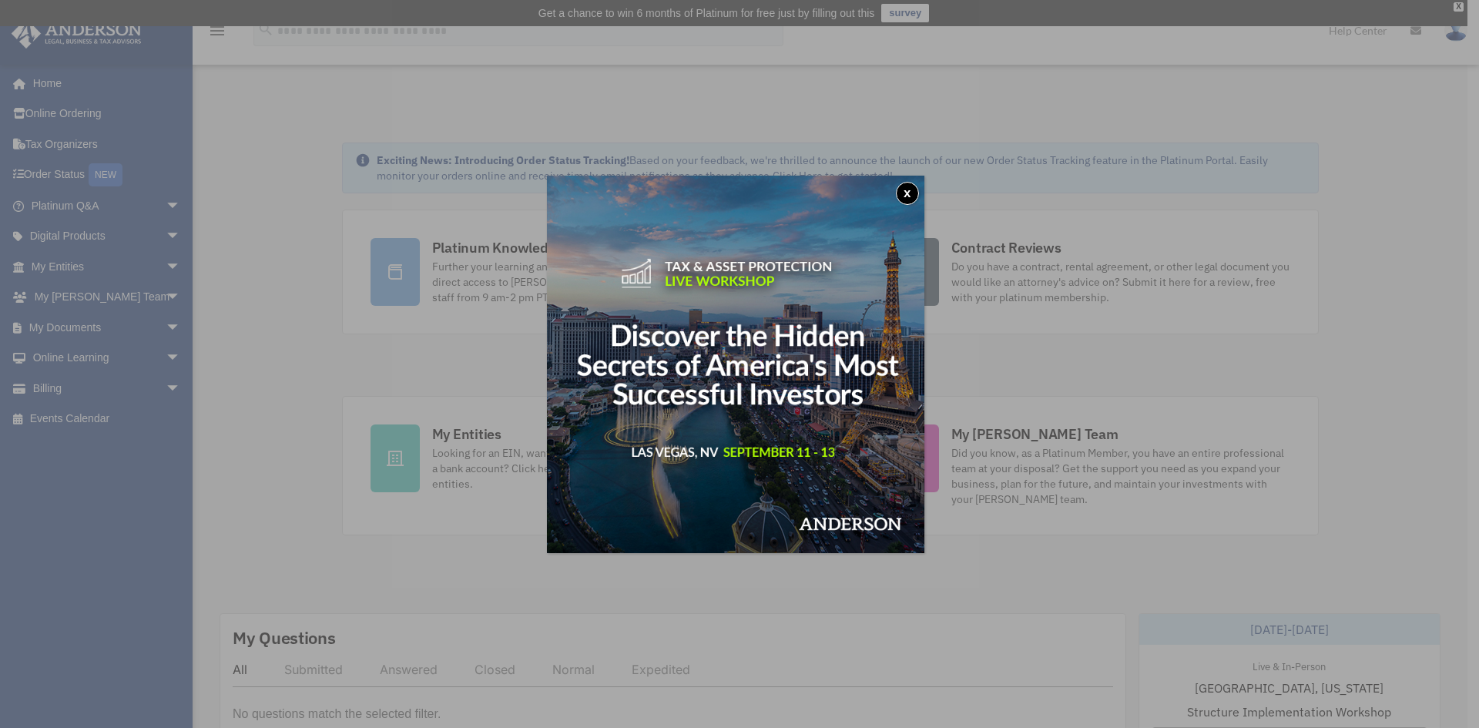
click at [914, 196] on button "x" at bounding box center [907, 193] width 23 height 23
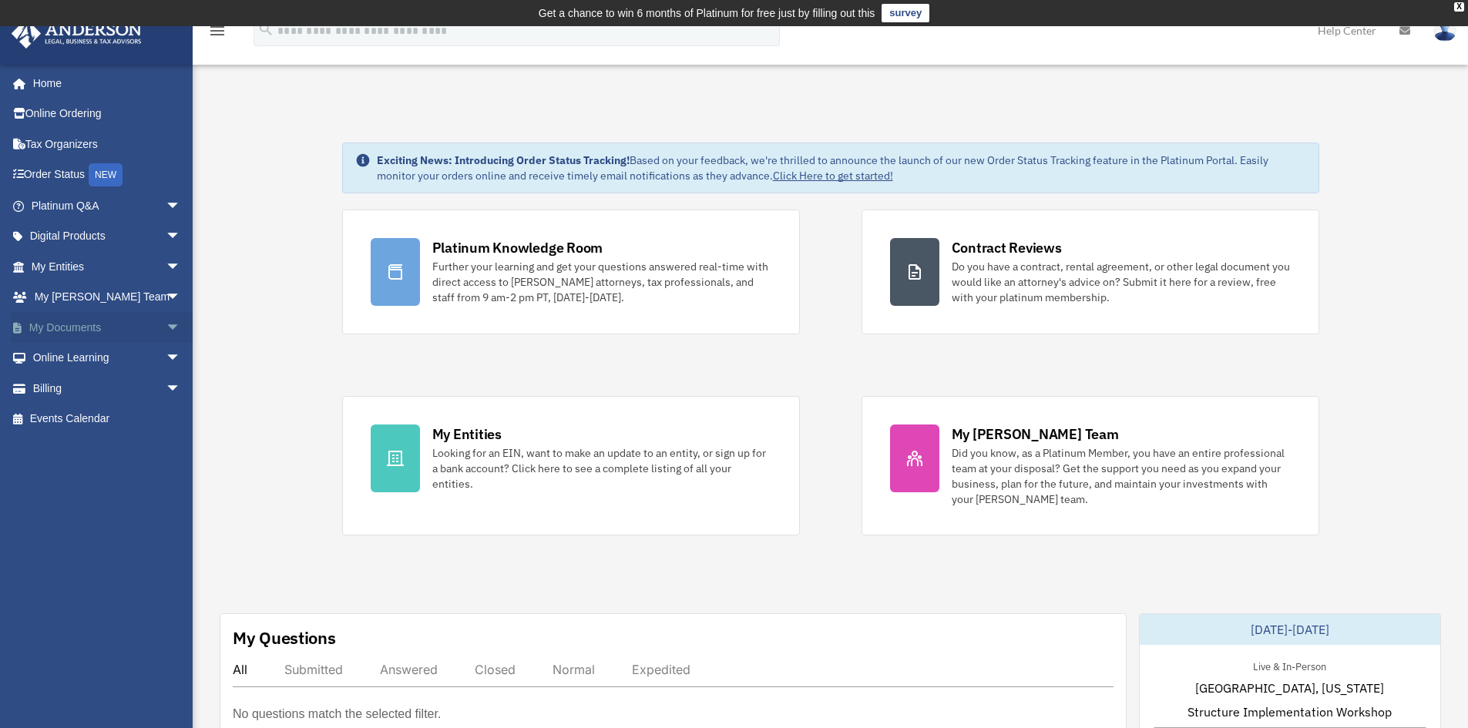
click at [66, 322] on link "My Documents arrow_drop_down" at bounding box center [107, 327] width 193 height 31
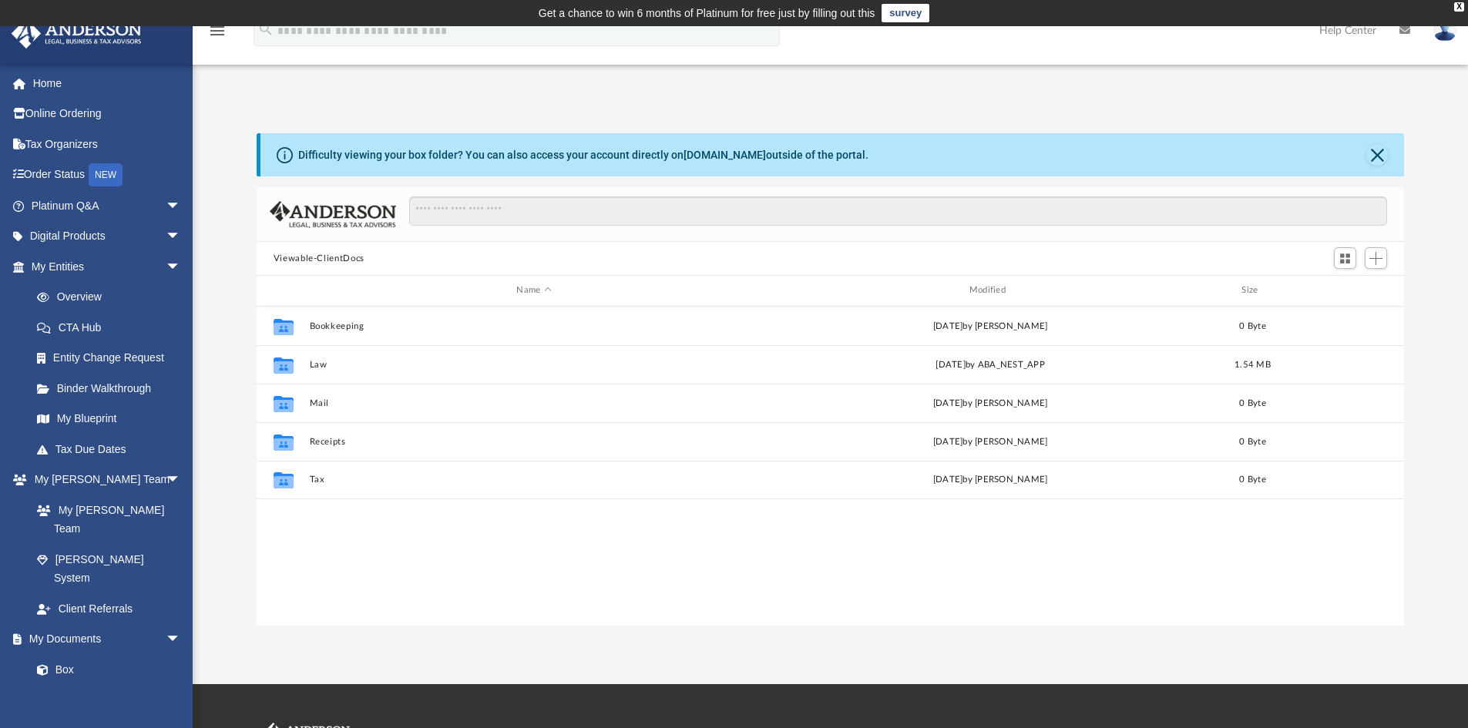
scroll to position [339, 1135]
click at [91, 331] on link "CTA Hub" at bounding box center [113, 327] width 183 height 31
click at [67, 324] on link "CTA Hub" at bounding box center [113, 327] width 183 height 31
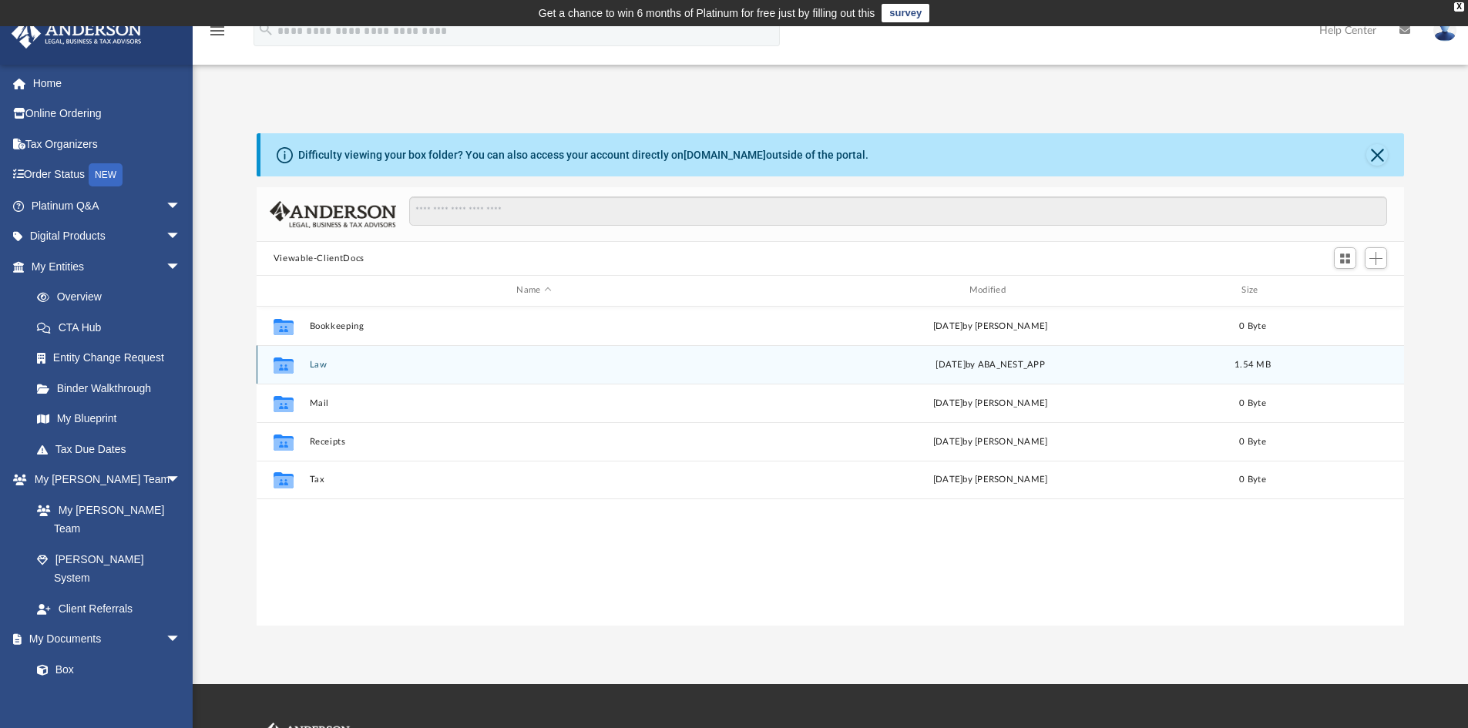
scroll to position [82, 0]
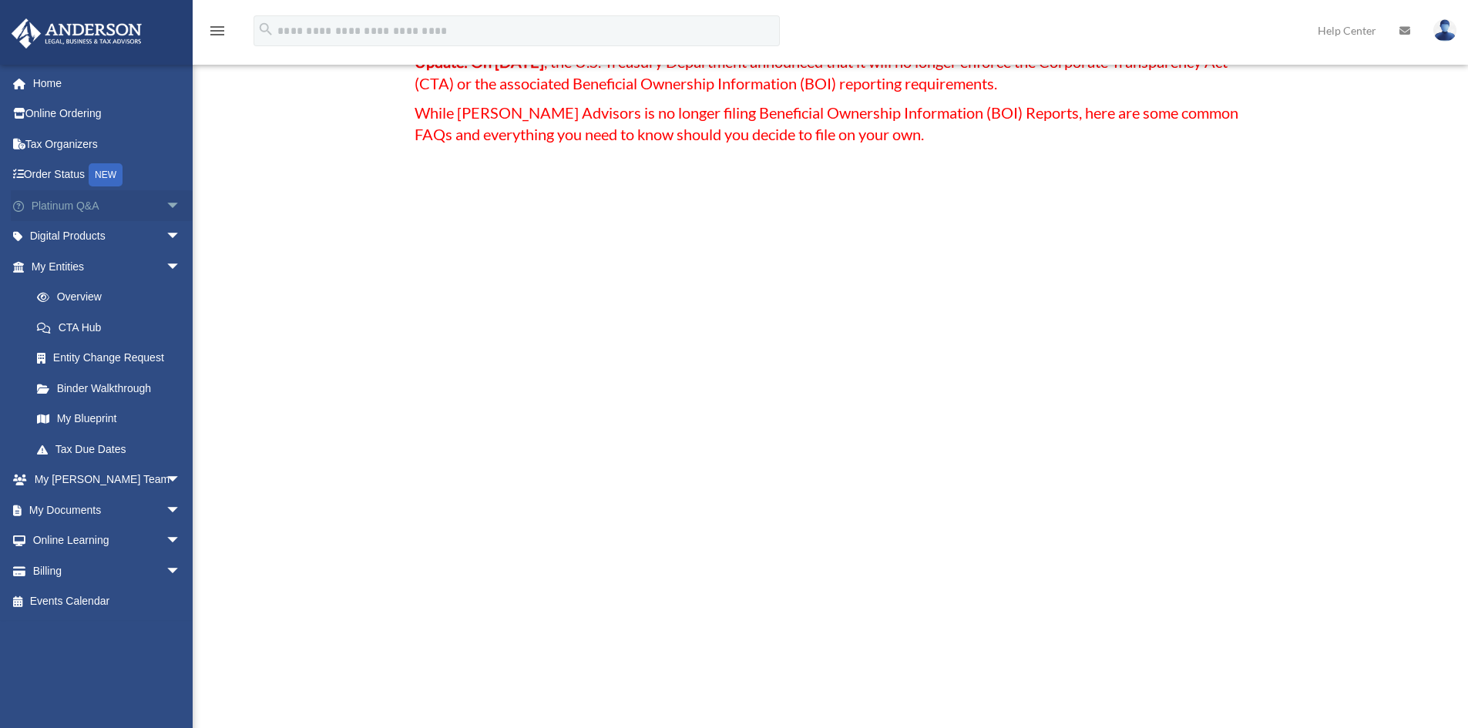
scroll to position [153, 0]
click at [89, 169] on link "Order Status NEW" at bounding box center [107, 175] width 193 height 32
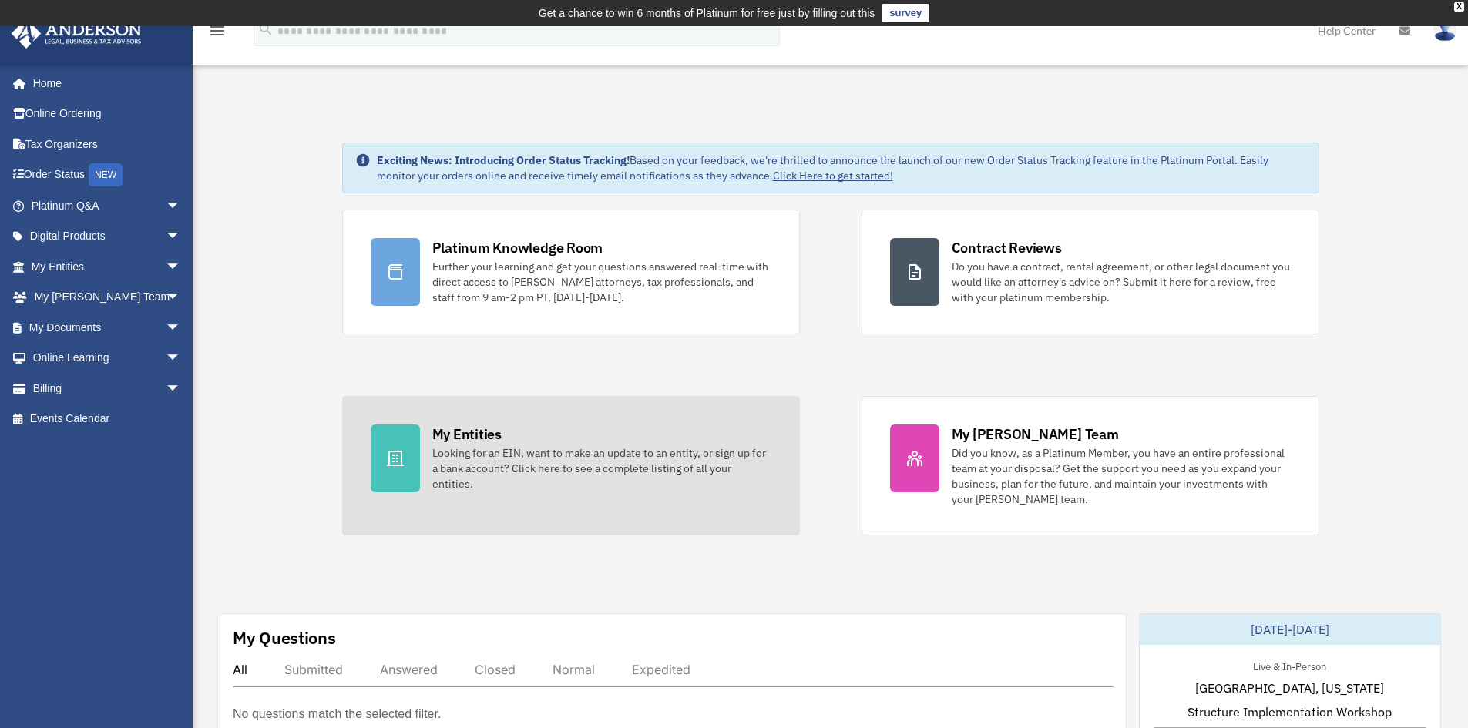
click at [532, 477] on div "Looking for an EIN, want to make an update to an entity, or sign up for a bank …" at bounding box center [601, 468] width 339 height 46
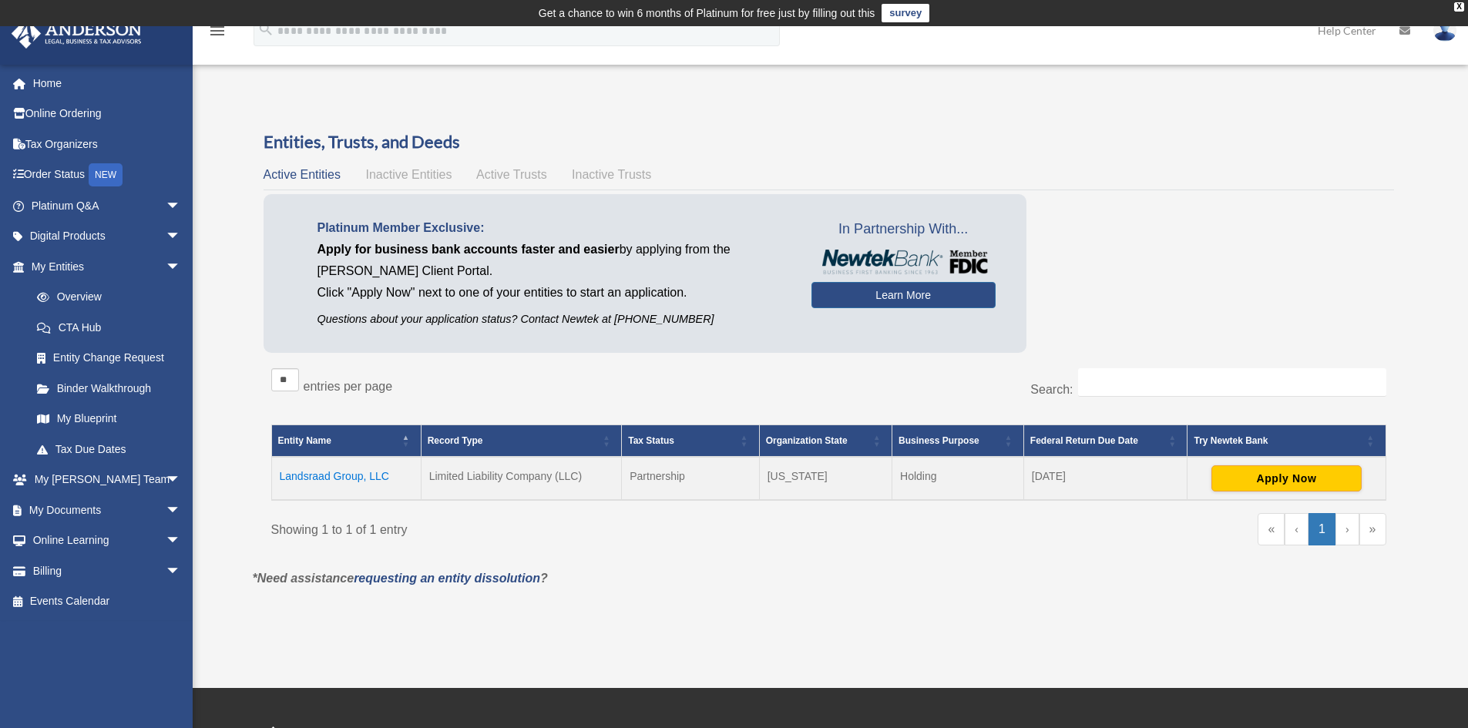
click at [327, 480] on td "Landsraad Group, LLC" at bounding box center [345, 478] width 149 height 43
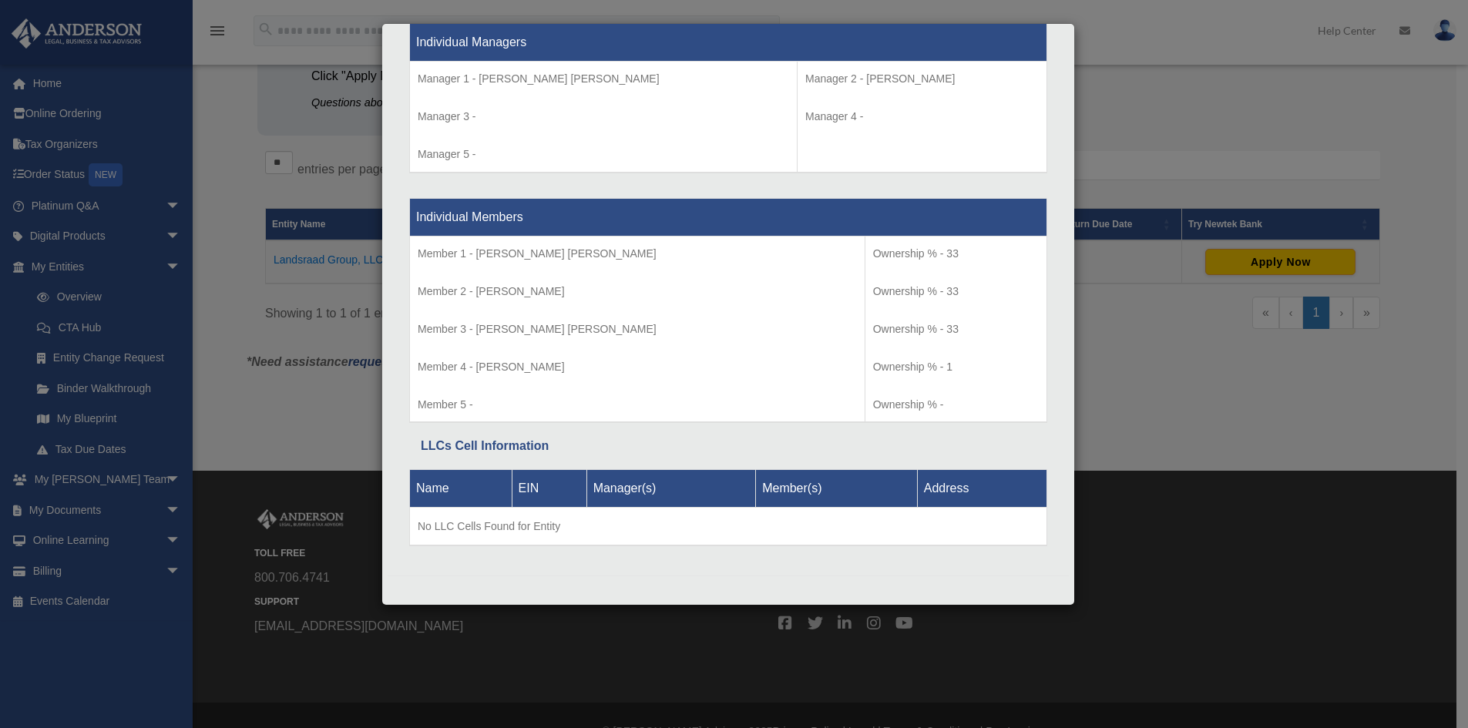
scroll to position [231, 0]
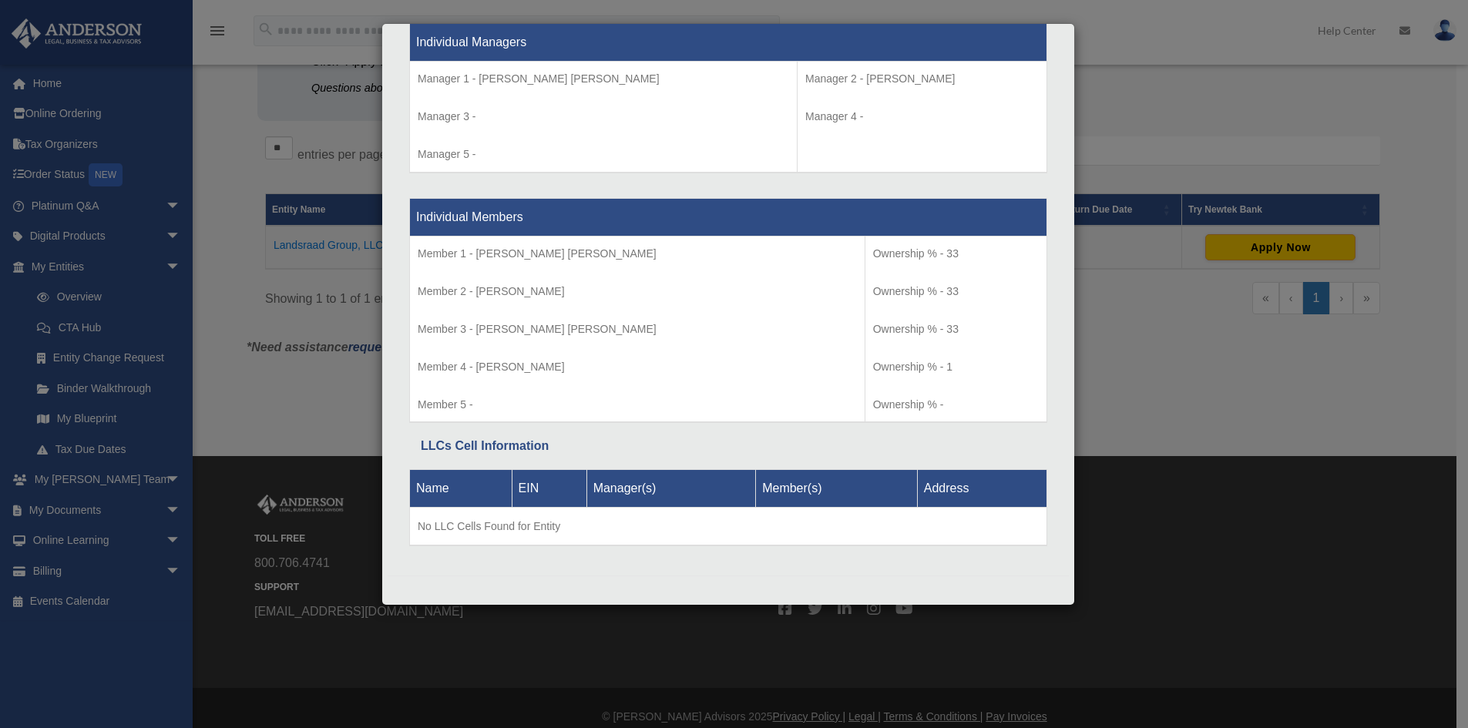
click at [1218, 181] on div "Details × Articles Sent Organizational Date" at bounding box center [734, 364] width 1468 height 728
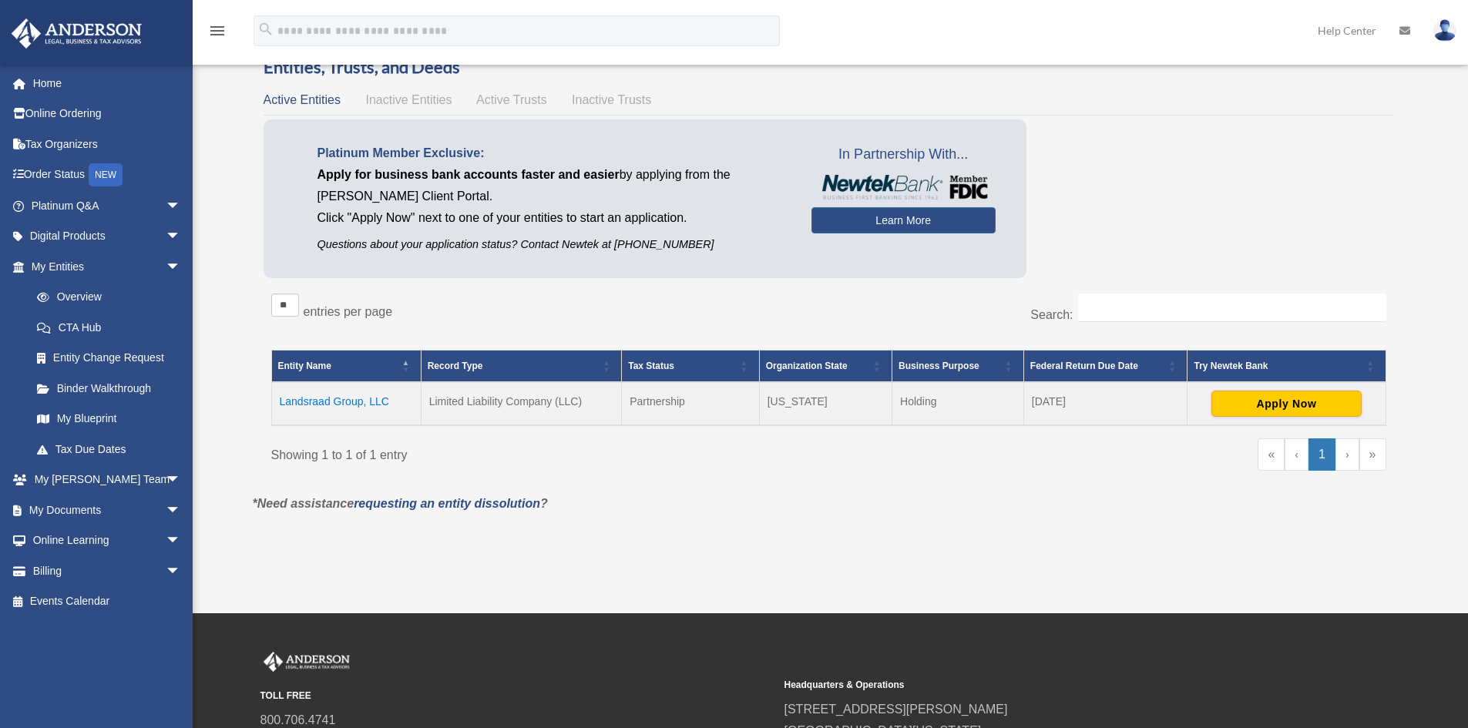
scroll to position [0, 0]
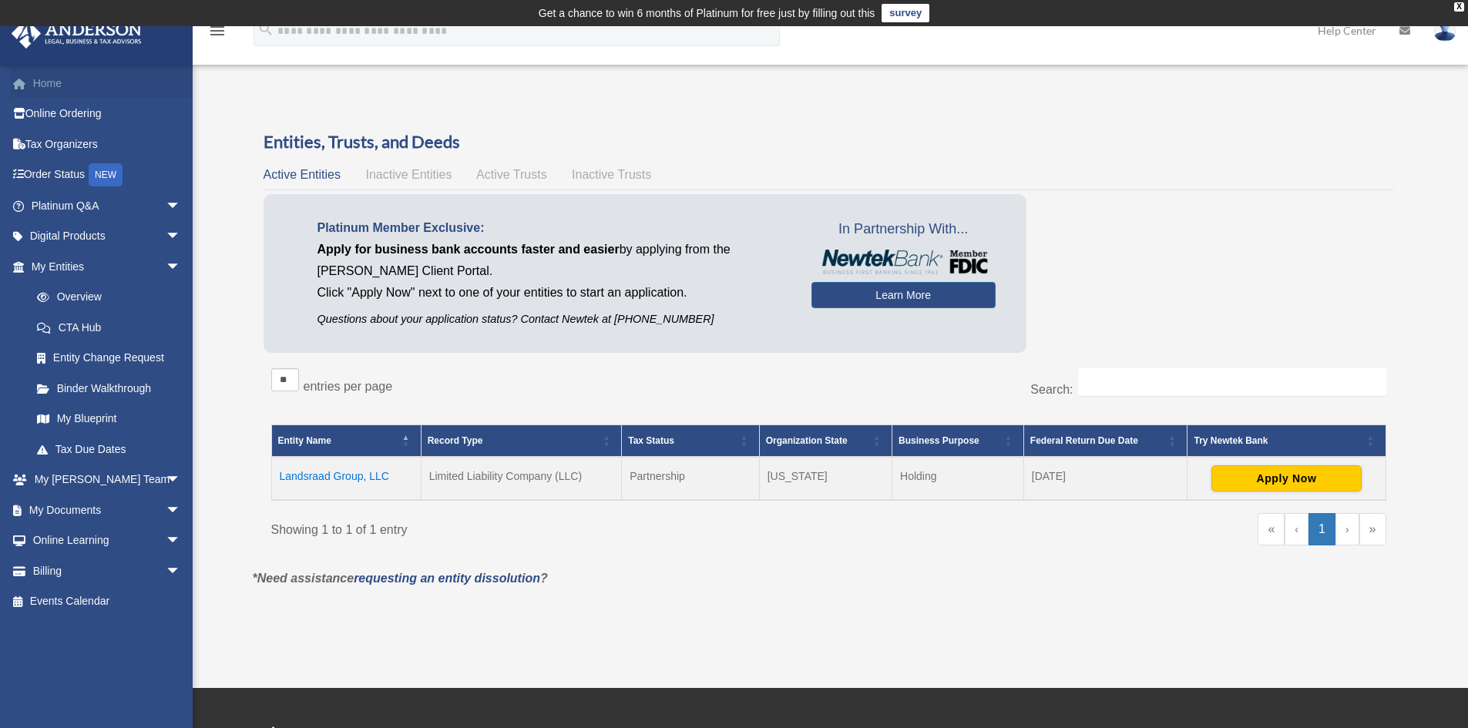
click at [62, 94] on link "Home" at bounding box center [107, 83] width 193 height 31
